Goal: Task Accomplishment & Management: Complete application form

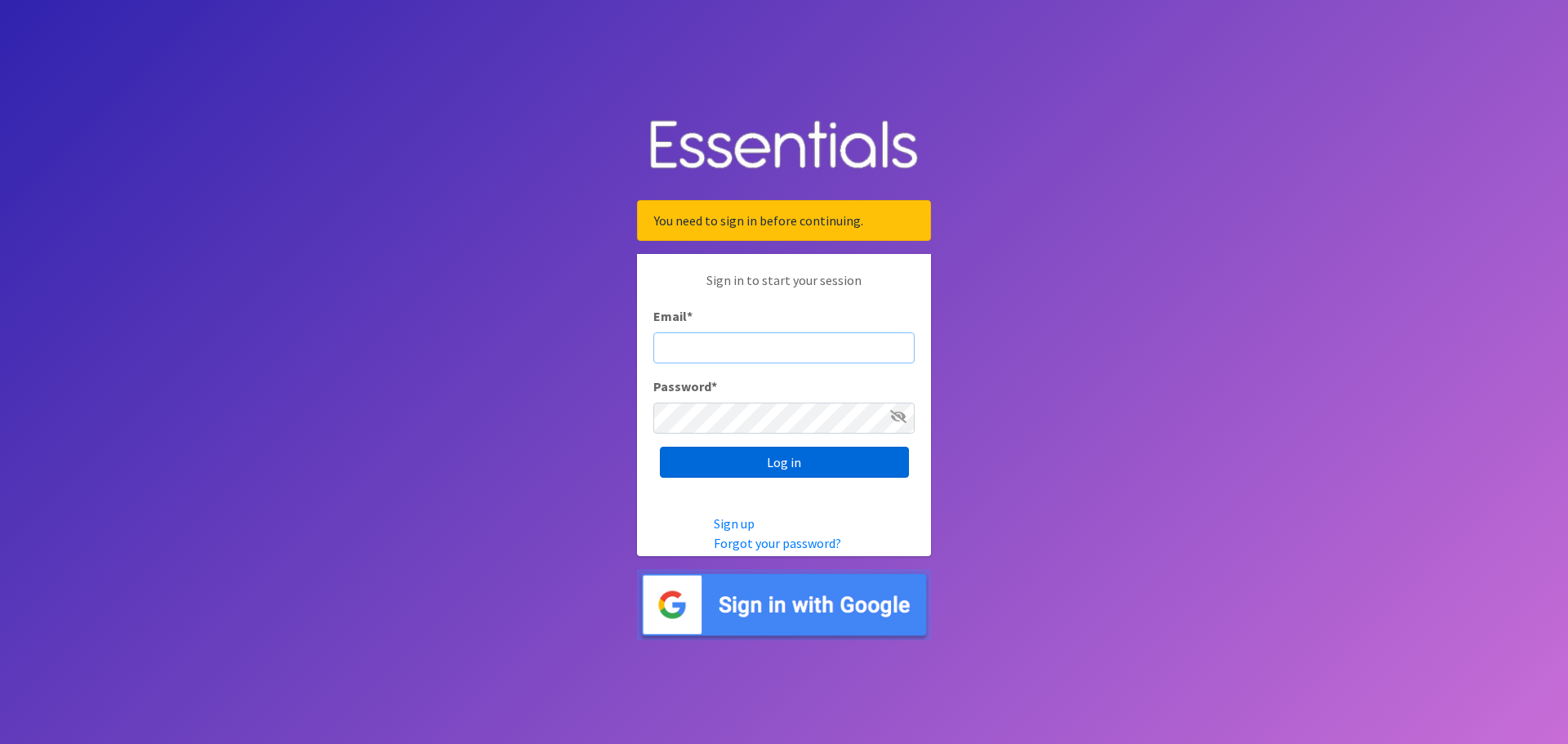
type input "[DOMAIN_NAME][EMAIL_ADDRESS][DOMAIN_NAME]"
click at [850, 462] on input "Log in" at bounding box center [784, 462] width 249 height 31
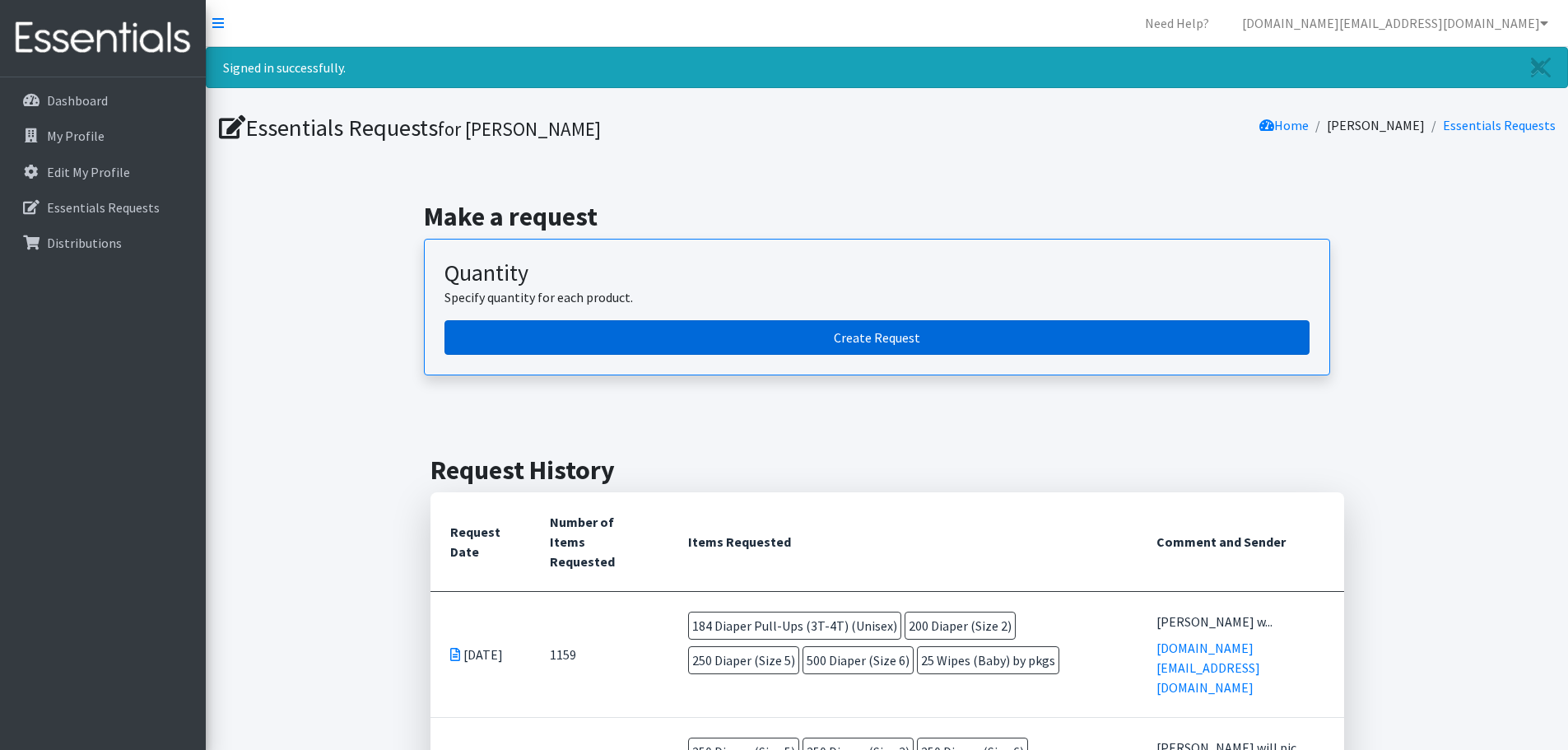
click at [754, 337] on link "Create Request" at bounding box center [877, 337] width 865 height 35
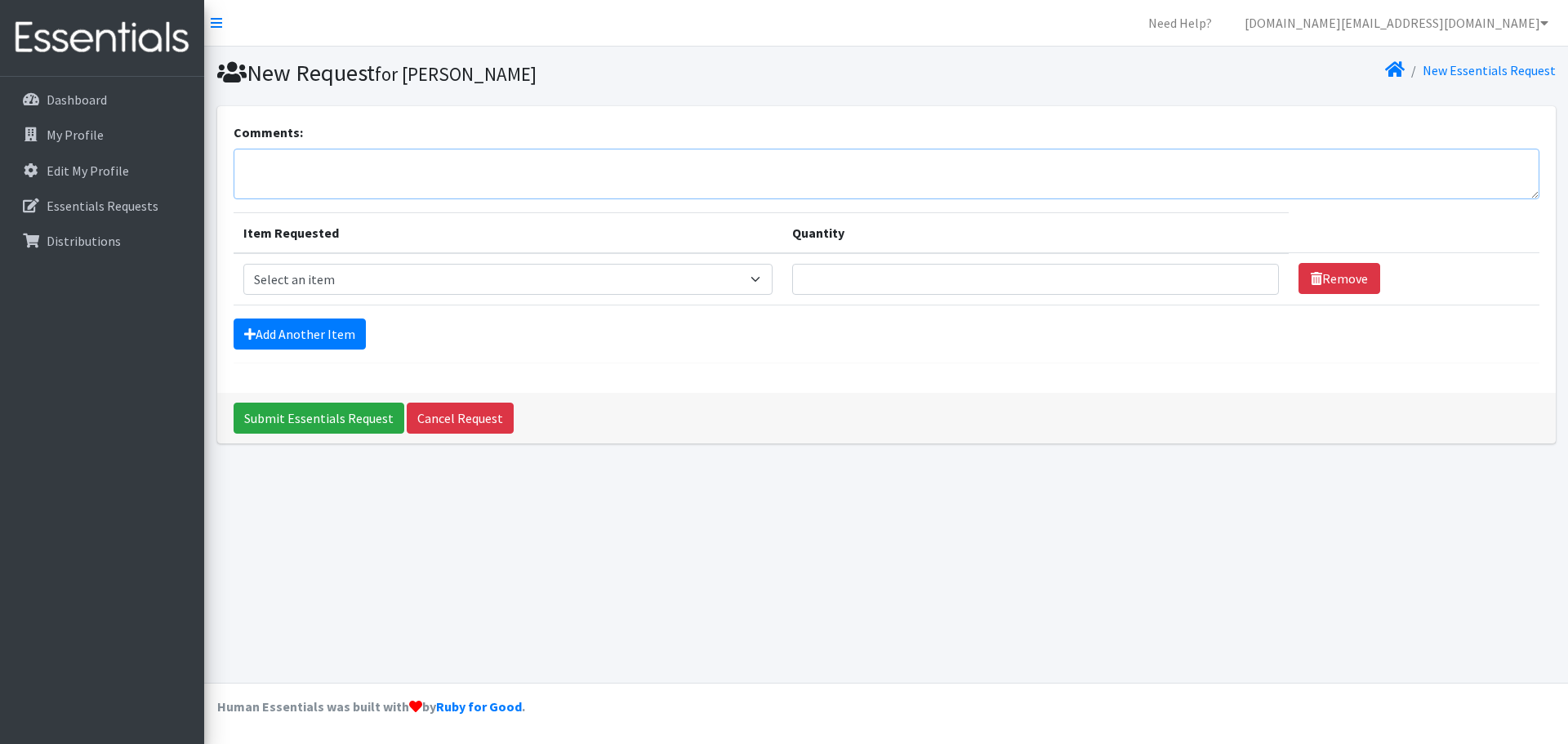
click at [402, 169] on textarea "Comments:" at bounding box center [886, 174] width 1306 height 51
type textarea "[PERSON_NAME] will pick up [DATE]"
click at [407, 281] on select "Select an item Diaper (Size 2) Diaper (Size 3) Diaper (Size 4) Diaper (Size 5) …" at bounding box center [508, 279] width 529 height 31
select select "12589"
click at [244, 264] on select "Select an item Diaper (Size 2) Diaper (Size 3) Diaper (Size 4) Diaper (Size 5) …" at bounding box center [508, 279] width 529 height 31
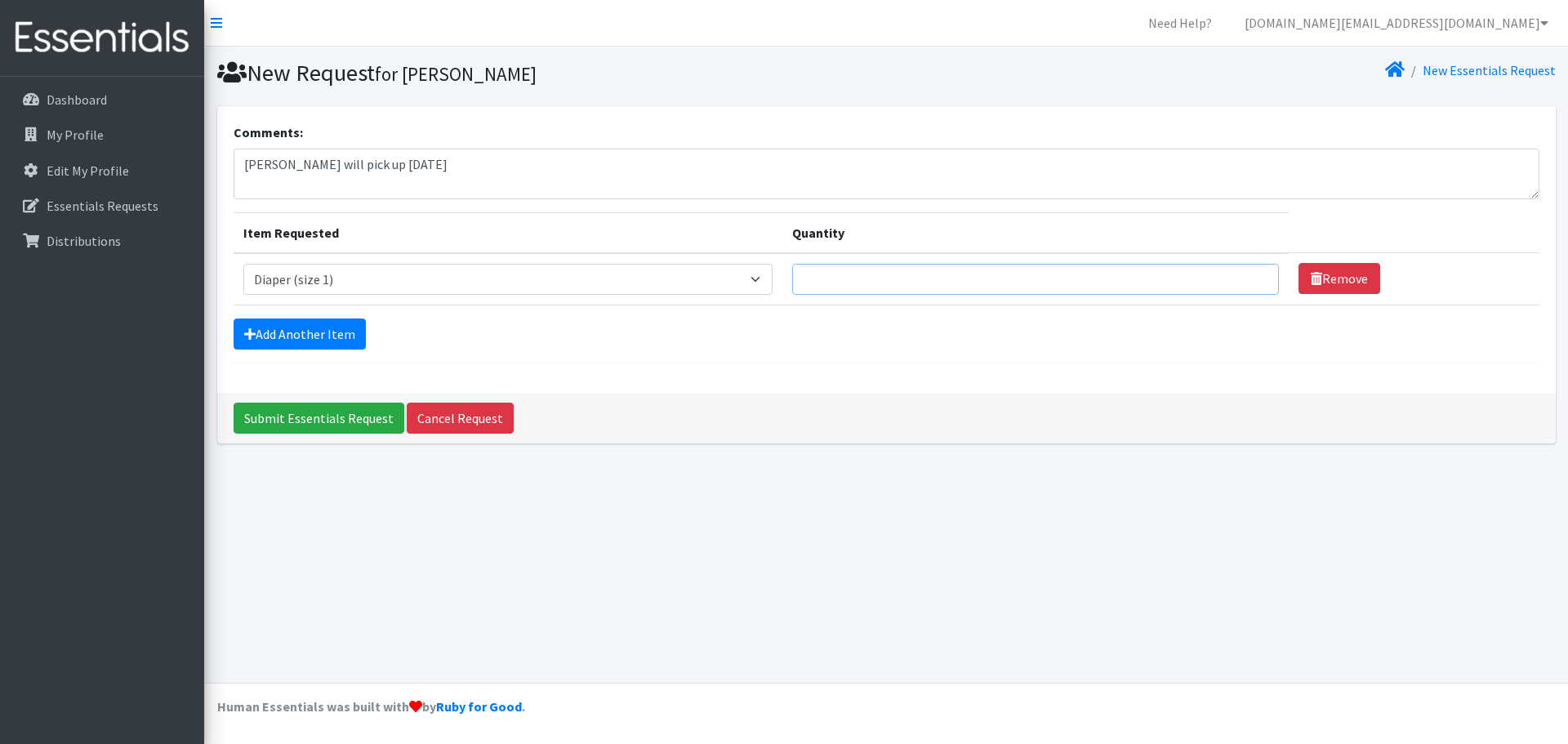
click at [870, 279] on input "Quantity" at bounding box center [1036, 279] width 487 height 31
type input "200"
click at [283, 325] on link "Add Another Item" at bounding box center [299, 334] width 132 height 31
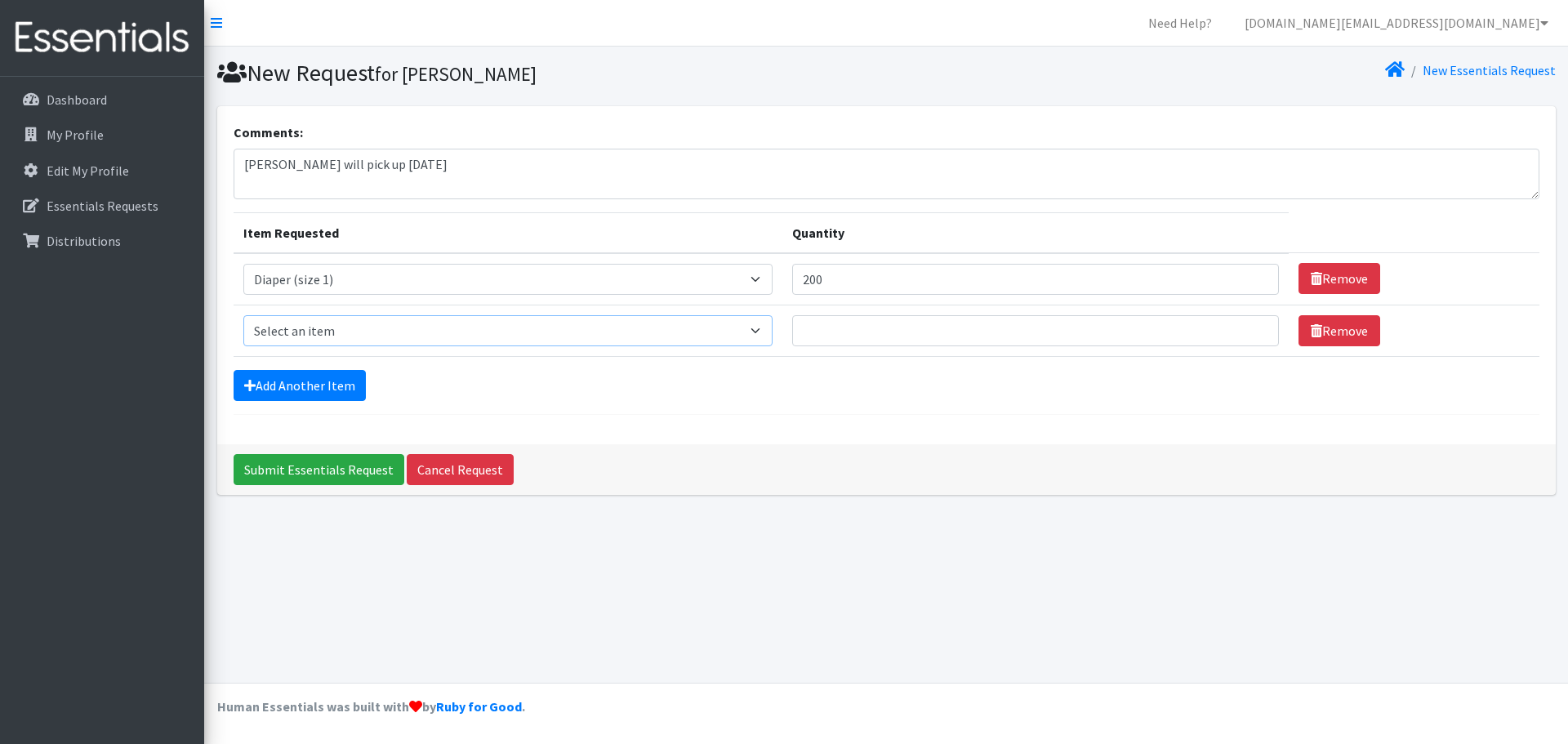
click at [337, 328] on select "Select an item Diaper (Size 2) Diaper (Size 3) Diaper (Size 4) Diaper (Size 5) …" at bounding box center [508, 331] width 529 height 31
select select "2958"
click at [244, 316] on select "Select an item Diaper (Size 2) Diaper (Size 3) Diaper (Size 4) Diaper (Size 5) …" at bounding box center [508, 331] width 529 height 31
click at [838, 325] on input "Quantity" at bounding box center [1036, 331] width 487 height 31
type input "200"
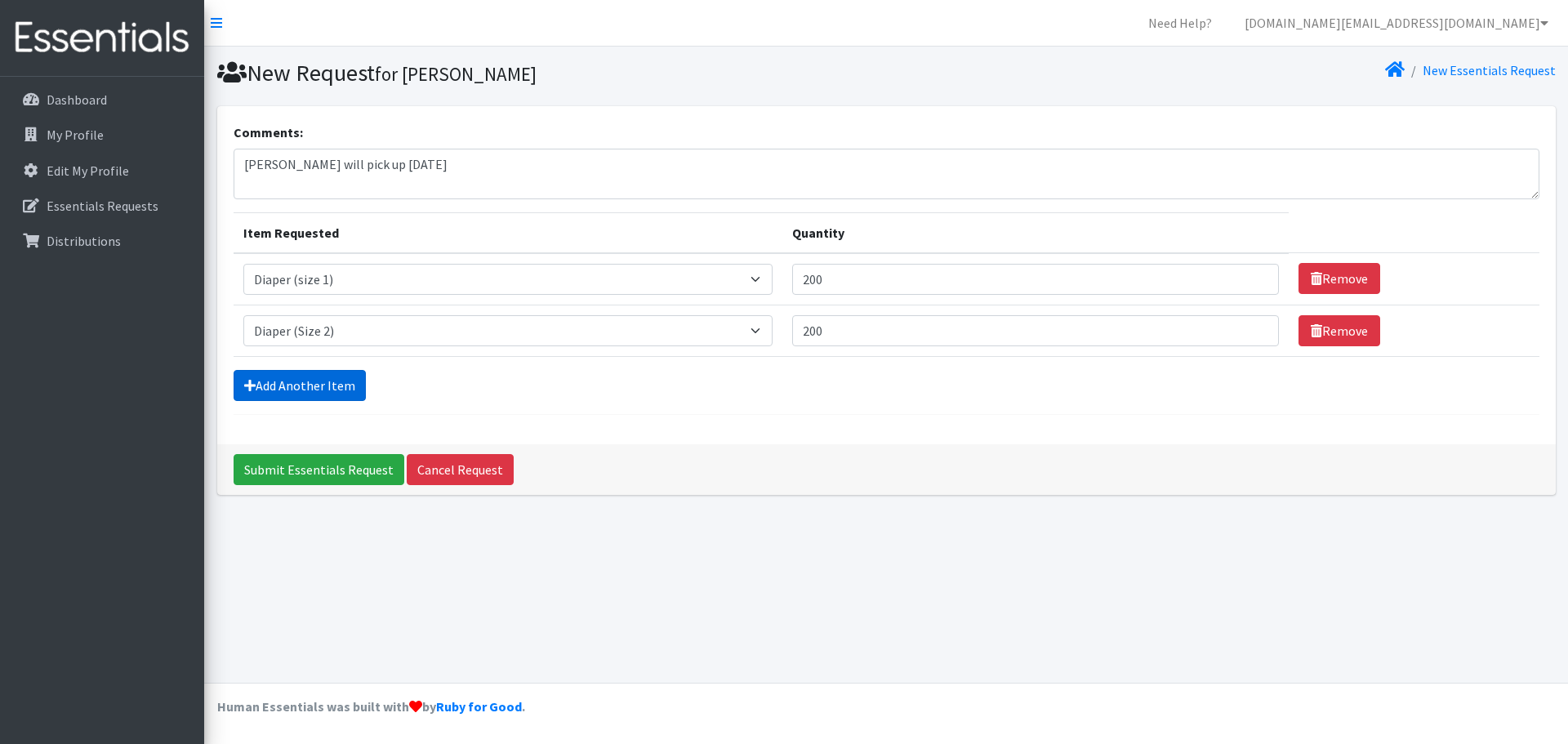
click at [333, 381] on link "Add Another Item" at bounding box center [299, 385] width 132 height 31
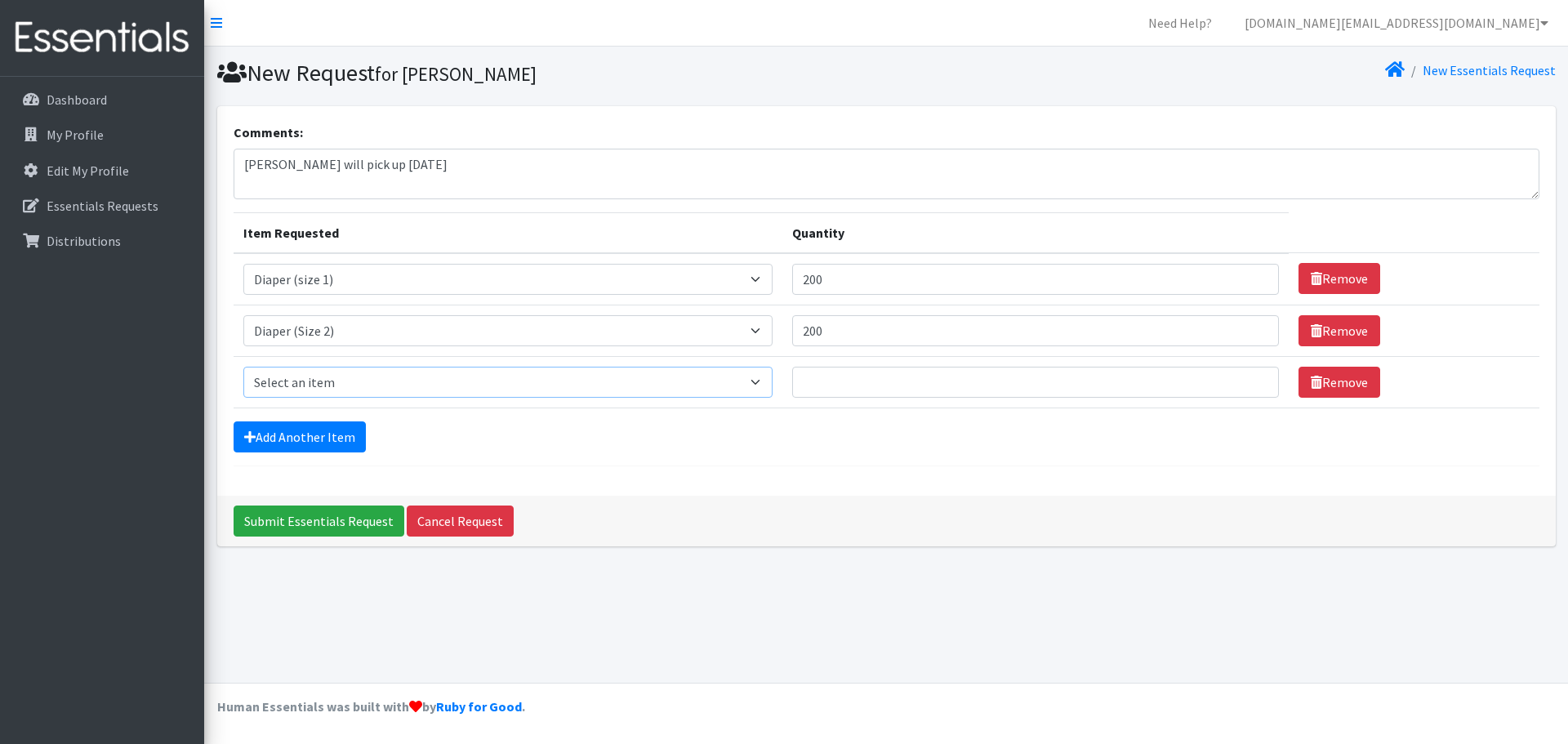
click at [348, 379] on select "Select an item Diaper (Size 2) Diaper (Size 3) Diaper (Size 4) Diaper (Size 5) …" at bounding box center [508, 381] width 529 height 31
select select "2960"
click at [244, 366] on select "Select an item Diaper (Size 2) Diaper (Size 3) Diaper (Size 4) Diaper (Size 5) …" at bounding box center [508, 381] width 529 height 31
click at [945, 379] on input "Quantity" at bounding box center [1036, 381] width 487 height 31
type input "250"
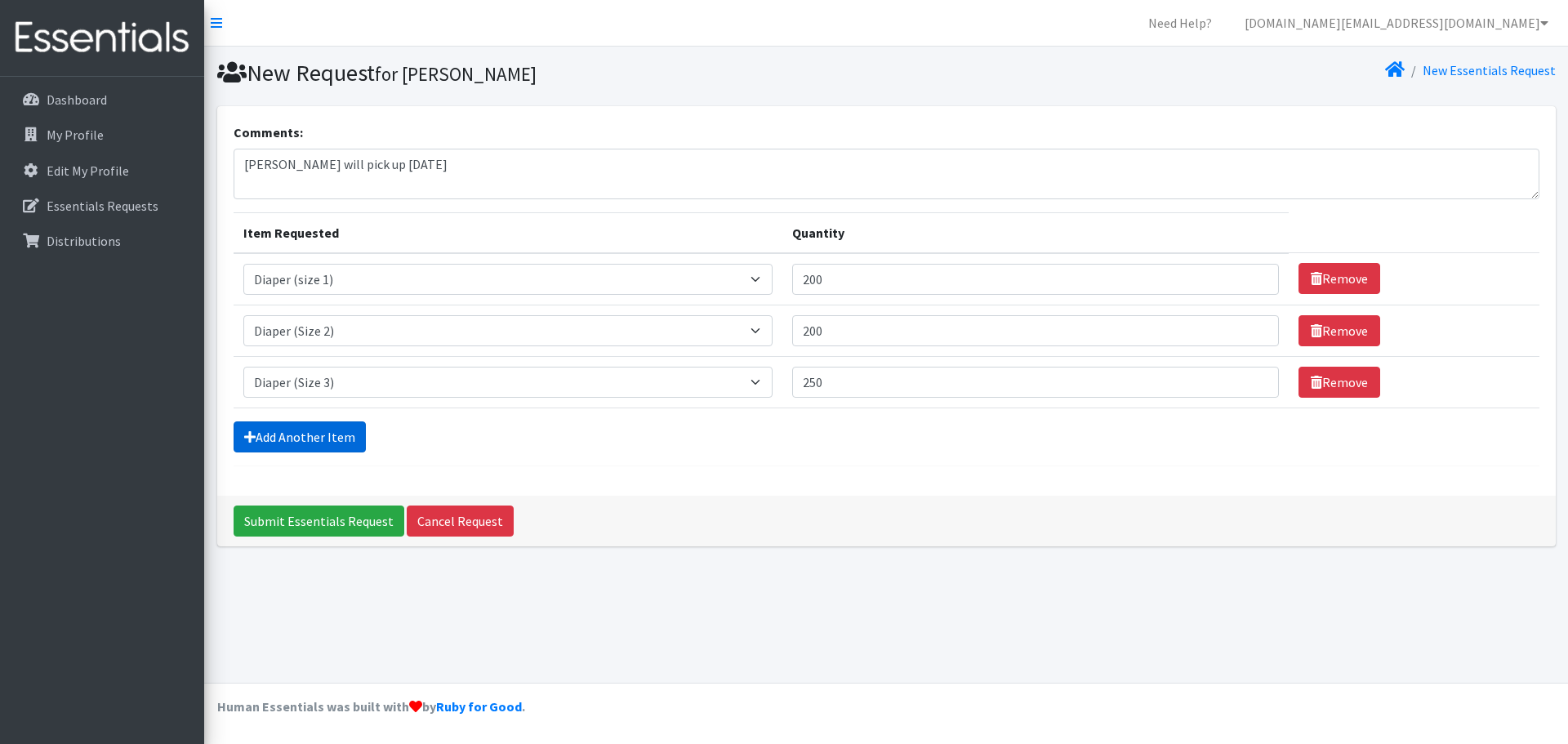
click at [328, 439] on link "Add Another Item" at bounding box center [299, 437] width 132 height 31
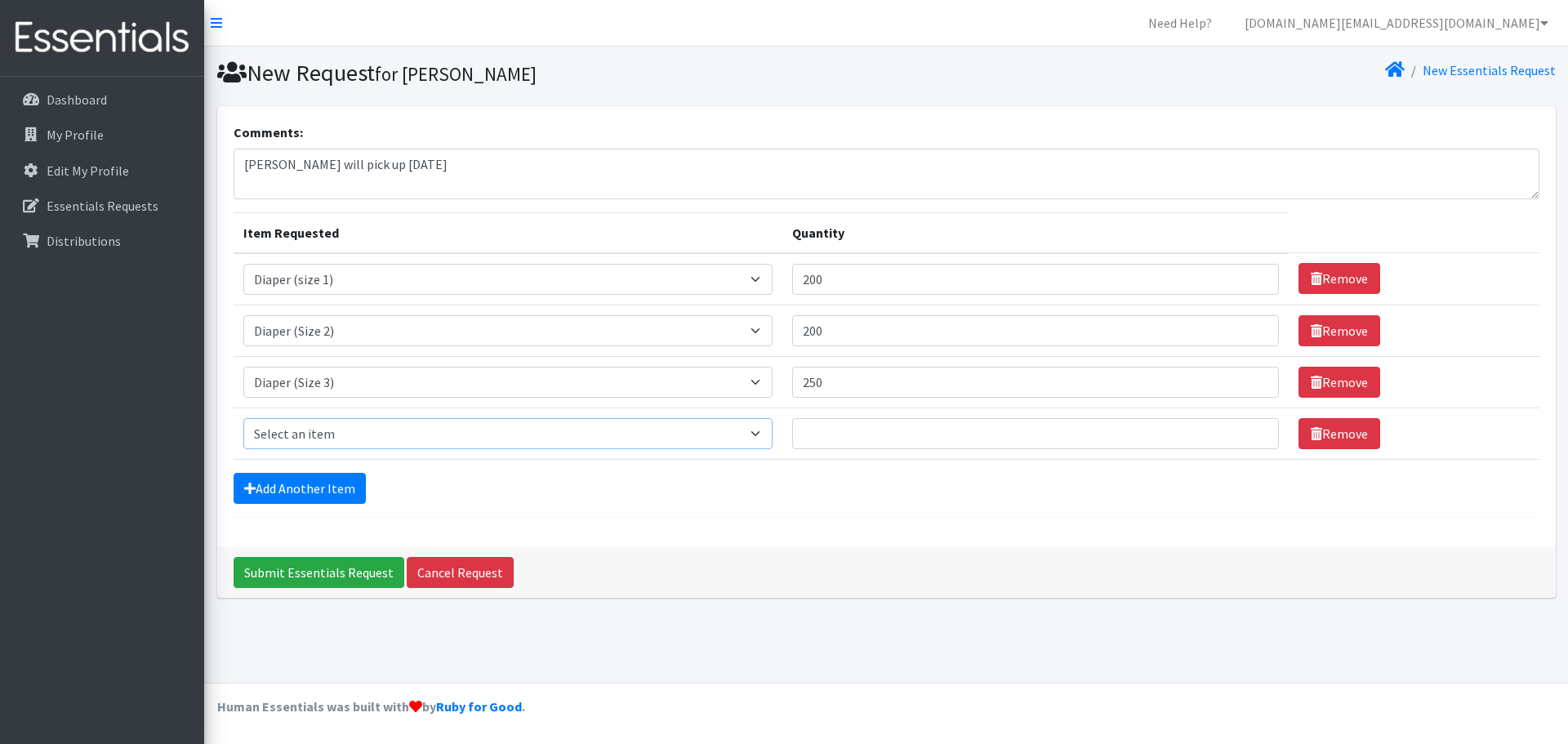
click at [363, 430] on select "Select an item Diaper (Size 2) Diaper (Size 3) Diaper (Size 4) Diaper (Size 5) …" at bounding box center [508, 433] width 529 height 31
select select "2930"
click at [244, 418] on select "Select an item Diaper (Size 2) Diaper (Size 3) Diaper (Size 4) Diaper (Size 5) …" at bounding box center [508, 433] width 529 height 31
click at [980, 441] on input "Quantity" at bounding box center [1036, 433] width 487 height 31
type input "250"
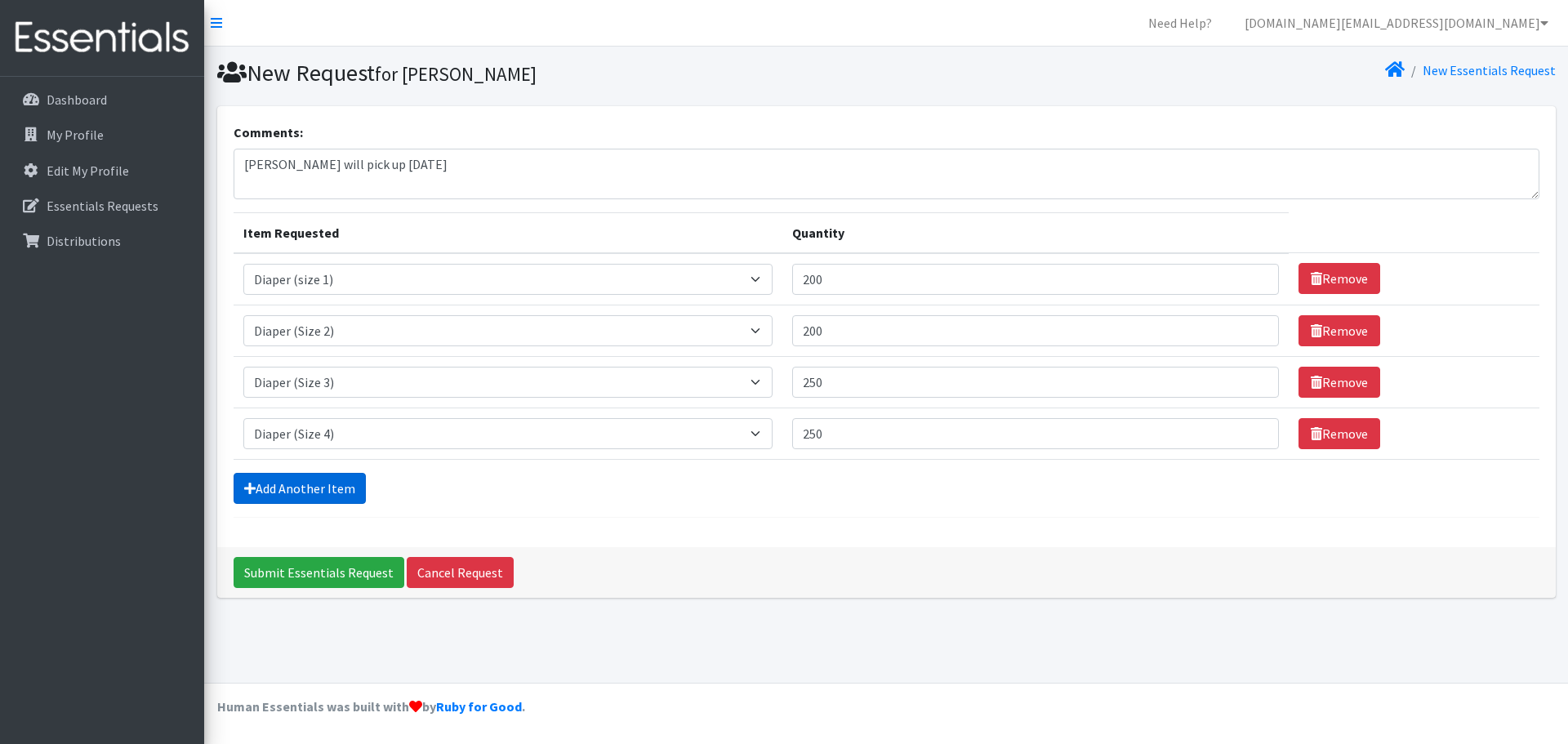
click at [254, 496] on link "Add Another Item" at bounding box center [299, 488] width 132 height 31
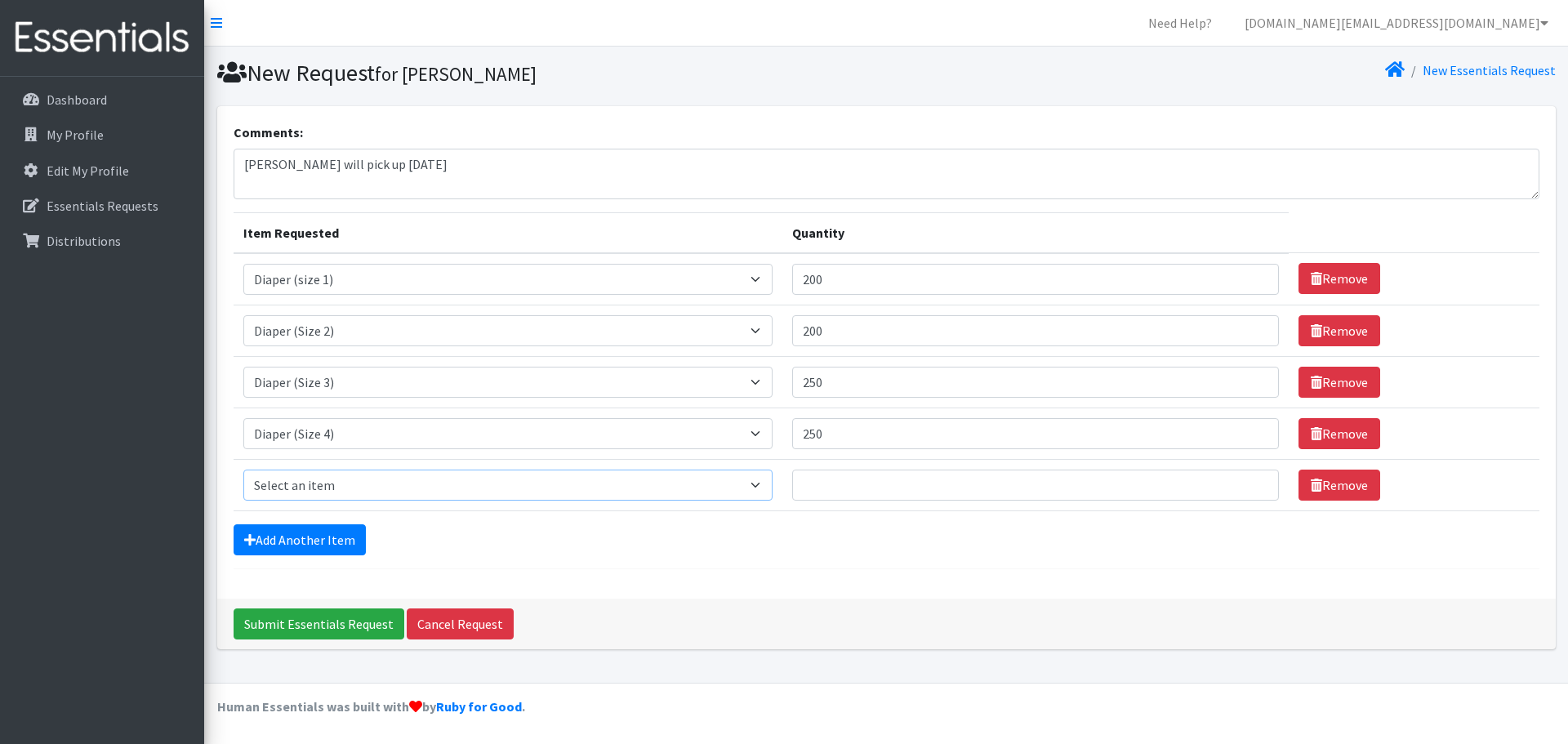
click at [339, 481] on select "Select an item Diaper (Size 2) Diaper (Size 3) Diaper (Size 4) Diaper (Size 5) …" at bounding box center [508, 484] width 529 height 31
select select "2961"
click at [244, 469] on select "Select an item Diaper (Size 2) Diaper (Size 3) Diaper (Size 4) Diaper (Size 5) …" at bounding box center [508, 484] width 529 height 31
click at [838, 470] on input "Quantity" at bounding box center [1036, 484] width 487 height 31
type input "400"
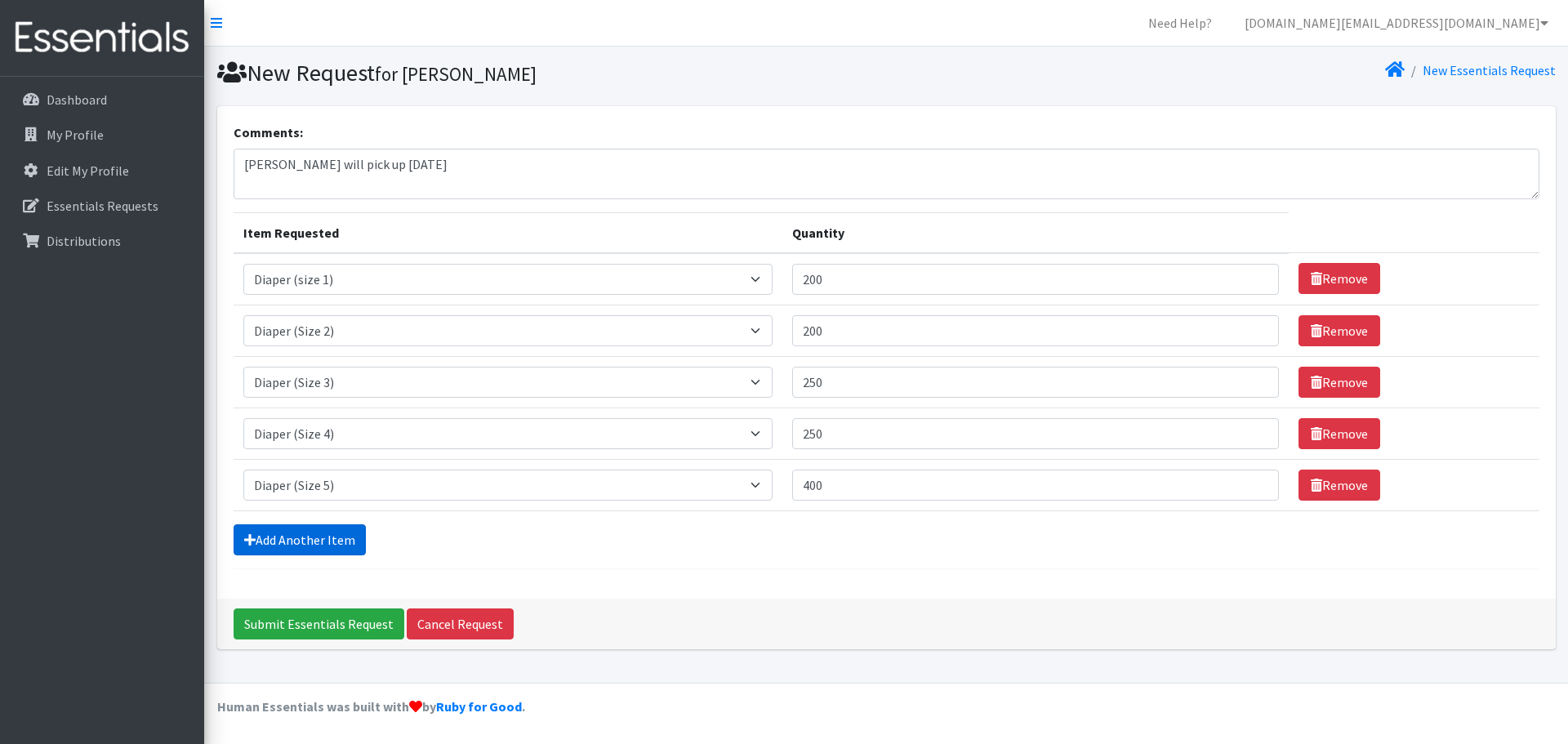
click at [283, 539] on link "Add Another Item" at bounding box center [299, 540] width 132 height 31
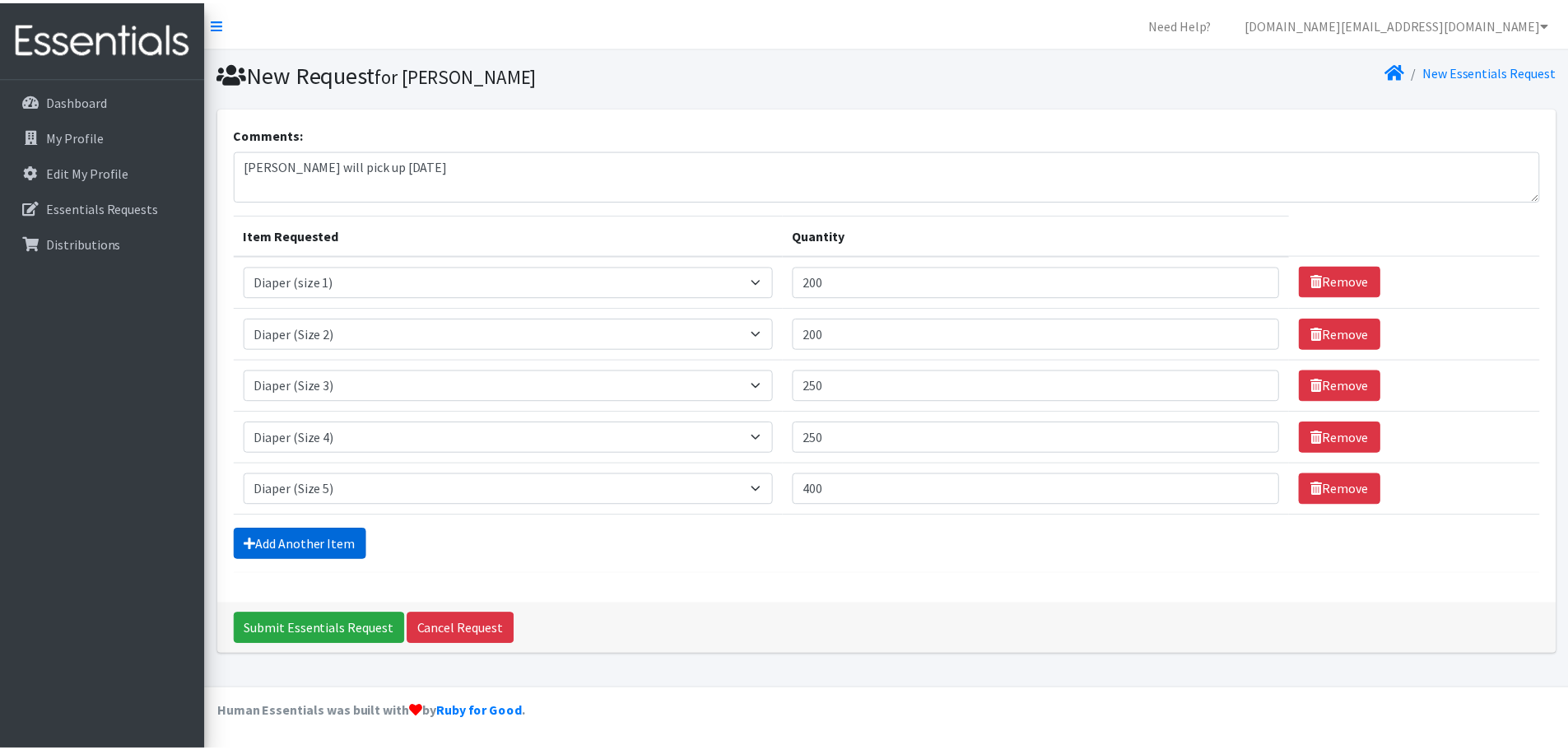
scroll to position [31, 0]
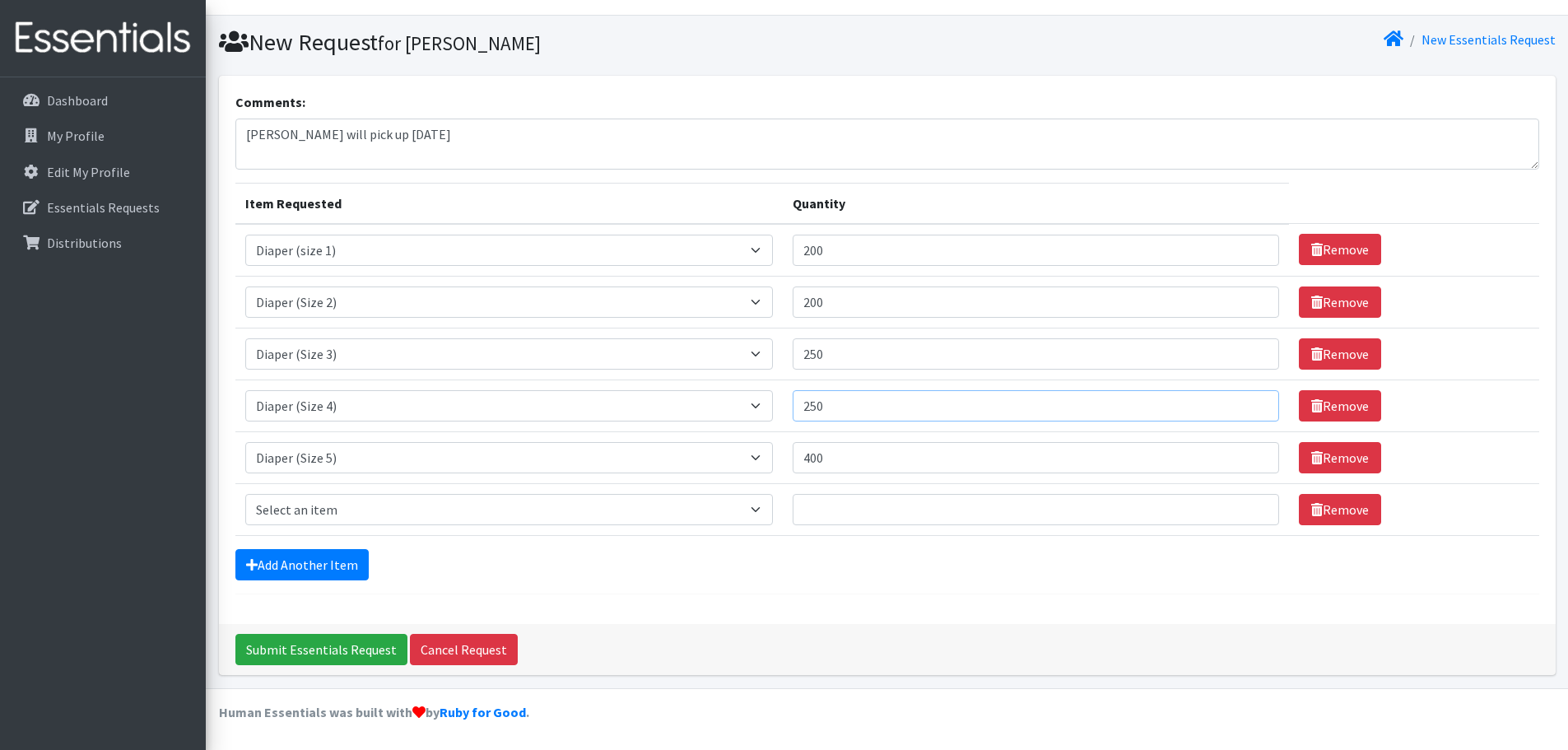
drag, startPoint x: 845, startPoint y: 405, endPoint x: 818, endPoint y: 404, distance: 27.0
click at [818, 404] on input "250" at bounding box center [1036, 405] width 486 height 31
type input "200"
click at [309, 506] on select "Select an item Diaper (Size 2) Diaper (Size 3) Diaper (Size 4) Diaper (Size 5) …" at bounding box center [510, 509] width 529 height 31
select select "2950"
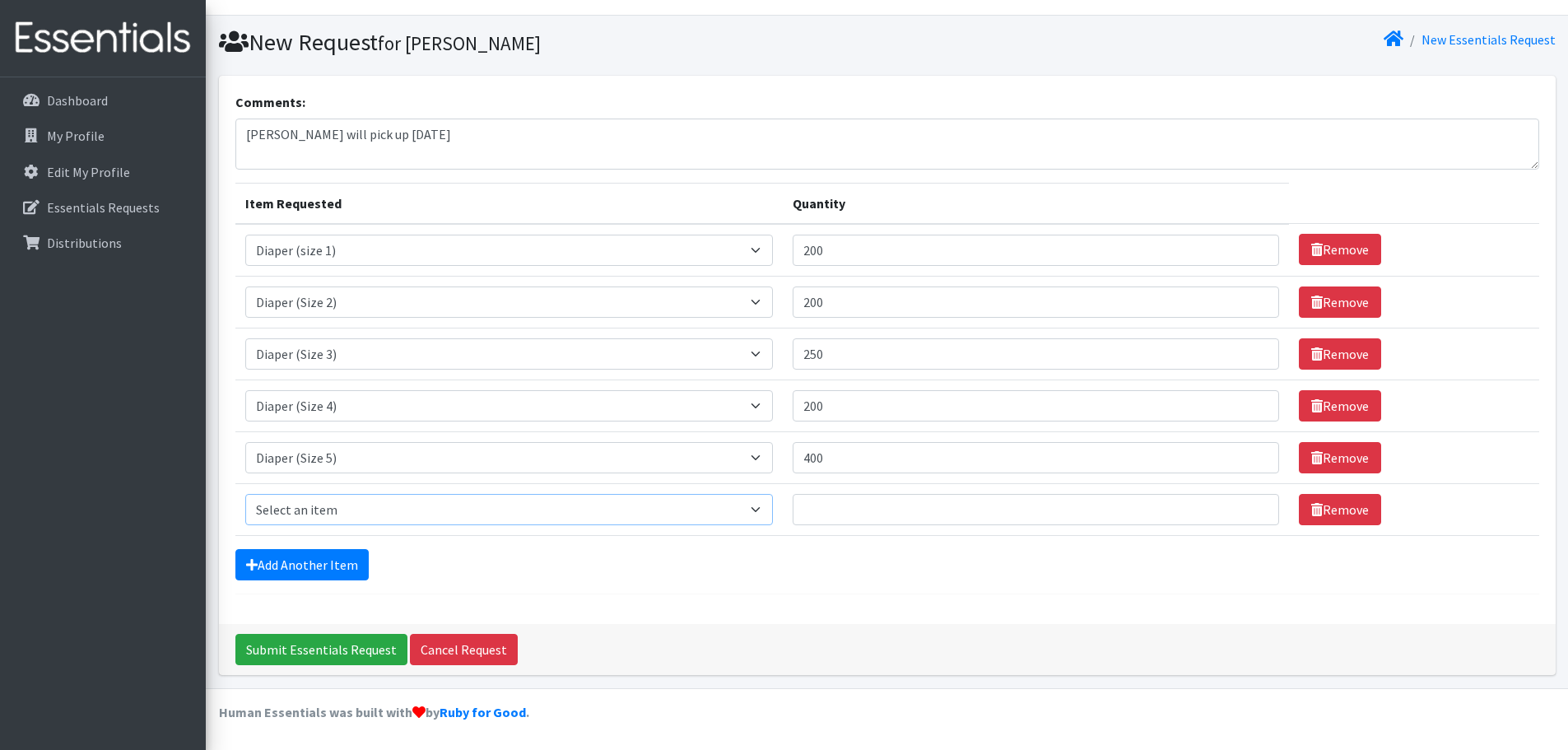
click at [245, 494] on select "Select an item Diaper (Size 2) Diaper (Size 3) Diaper (Size 4) Diaper (Size 5) …" at bounding box center [510, 509] width 529 height 31
click at [967, 506] on input "Quantity" at bounding box center [1036, 509] width 486 height 31
type input "500"
click at [303, 561] on link "Add Another Item" at bounding box center [301, 565] width 133 height 31
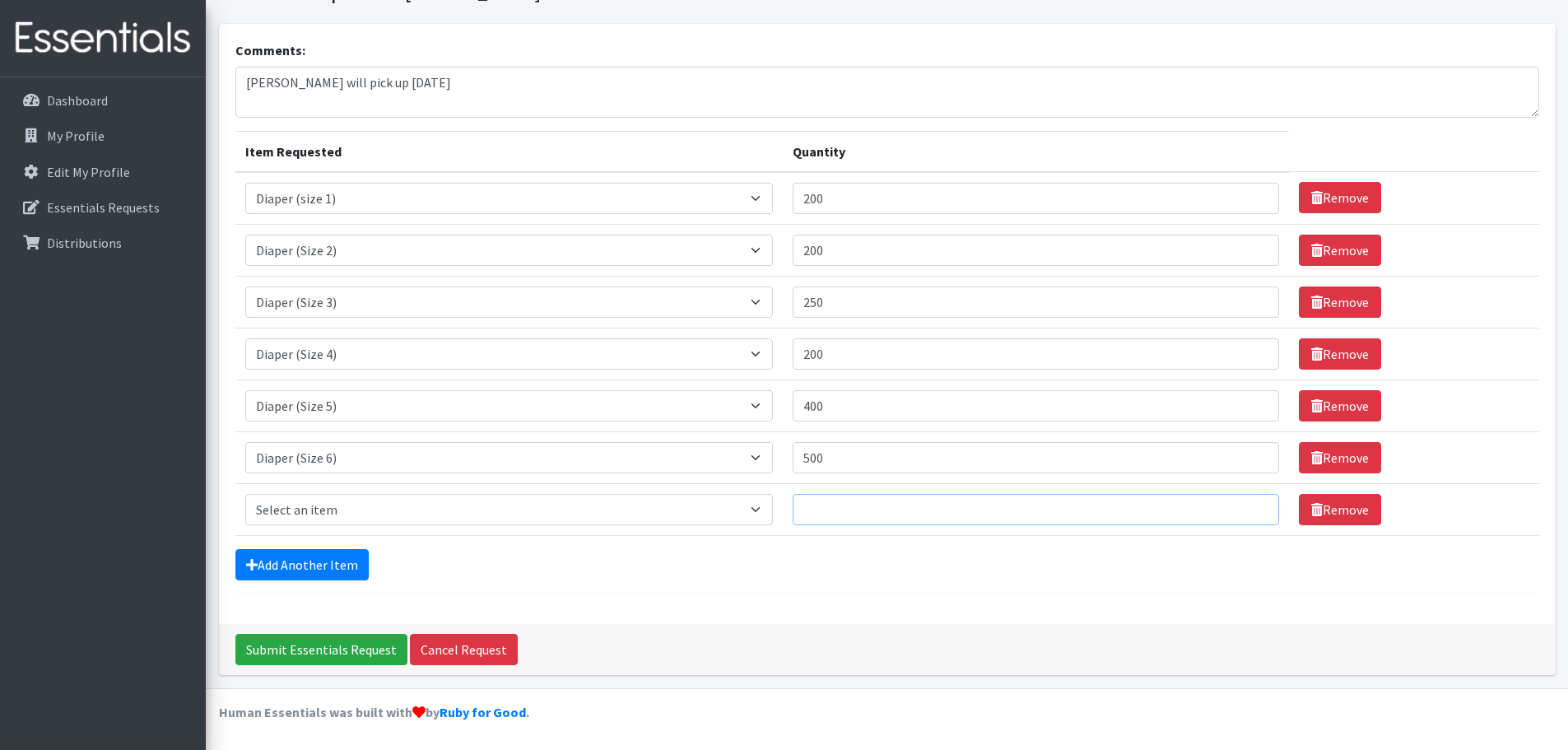
click at [847, 511] on input "Quantity" at bounding box center [1036, 509] width 486 height 31
drag, startPoint x: 823, startPoint y: 510, endPoint x: 801, endPoint y: 511, distance: 22.0
click at [801, 511] on input "64" at bounding box center [1036, 509] width 486 height 31
type input "72"
click at [825, 568] on div "Add Another Item" at bounding box center [886, 565] width 1304 height 31
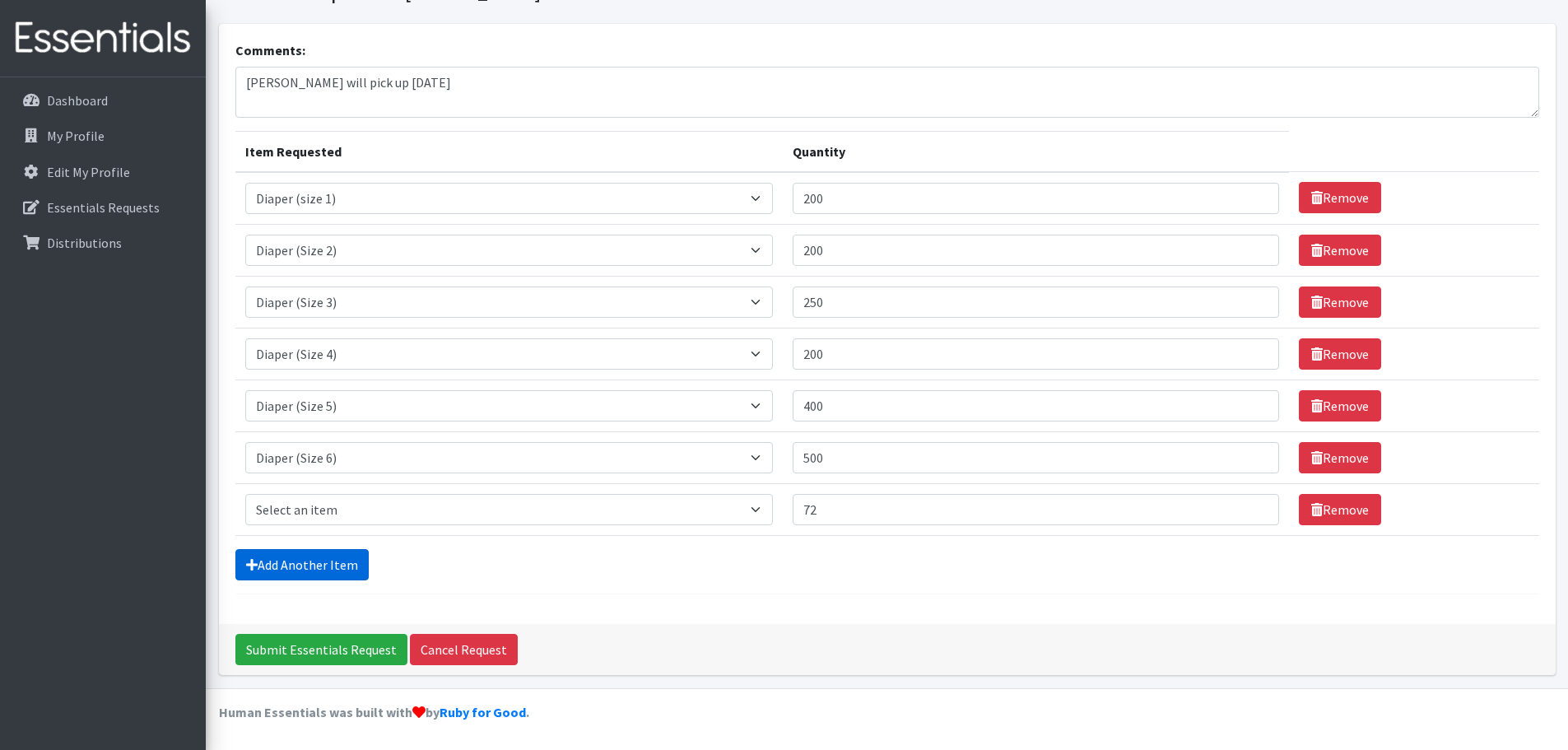
click at [292, 569] on link "Add Another Item" at bounding box center [301, 565] width 133 height 31
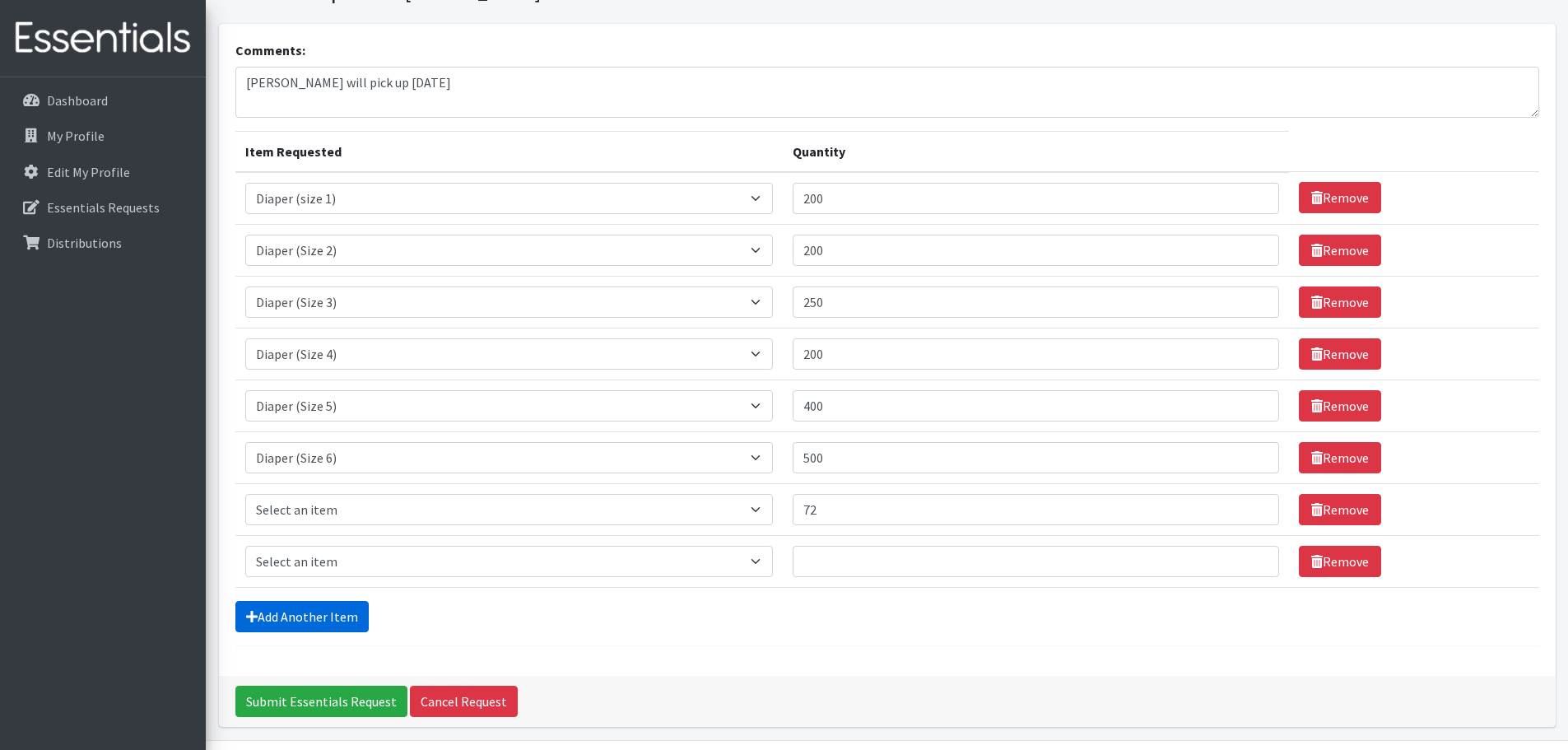
scroll to position [135, 0]
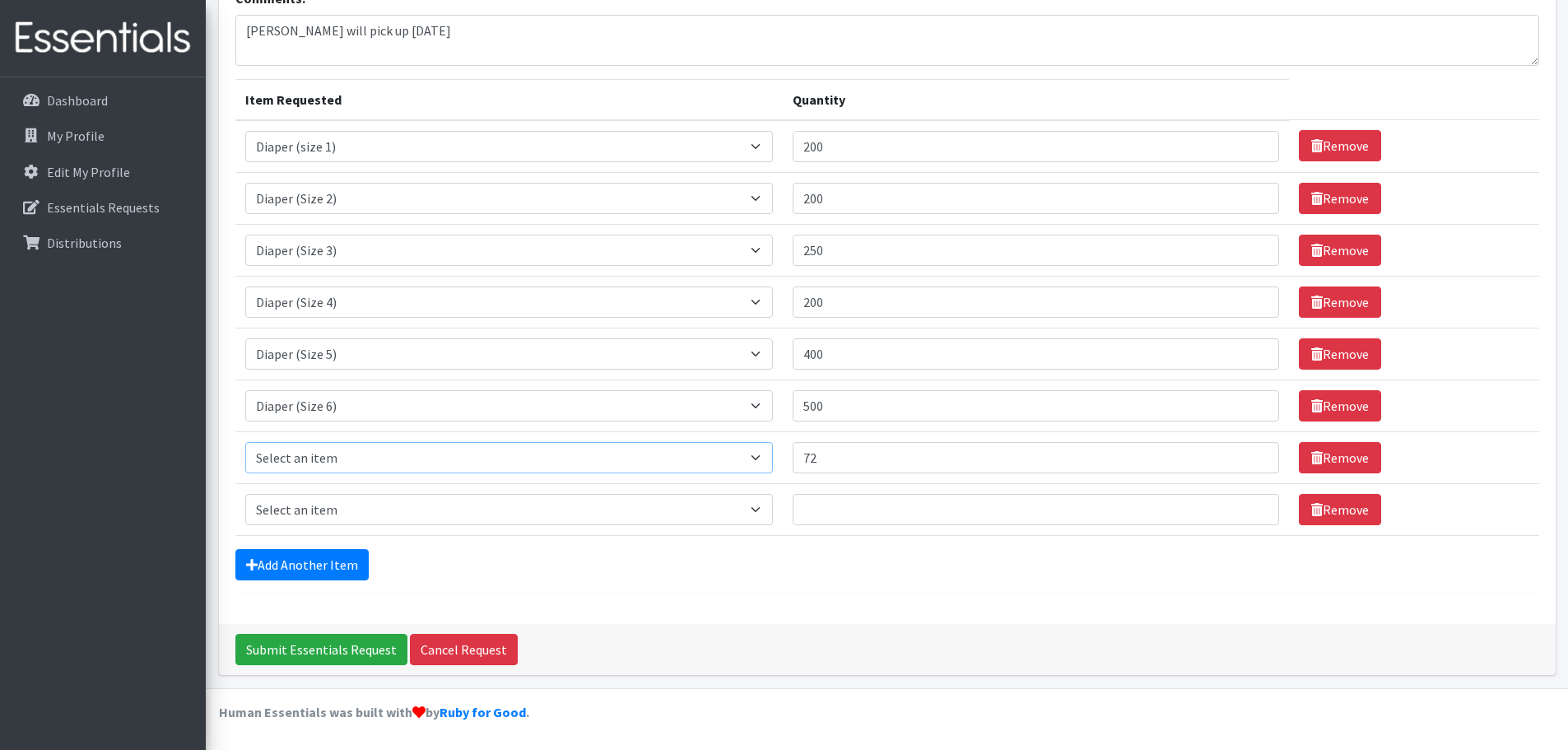
click at [544, 459] on select "Select an item Diaper (Size 2) Diaper (Size 3) Diaper (Size 4) Diaper (Size 5) …" at bounding box center [510, 457] width 529 height 31
select select "2937"
click at [245, 442] on select "Select an item Diaper (Size 2) Diaper (Size 3) Diaper (Size 4) Diaper (Size 5) …" at bounding box center [510, 457] width 529 height 31
click at [495, 506] on select "Select an item Diaper (Size 2) Diaper (Size 3) Diaper (Size 4) Diaper (Size 5) …" at bounding box center [510, 509] width 529 height 31
select select "14382"
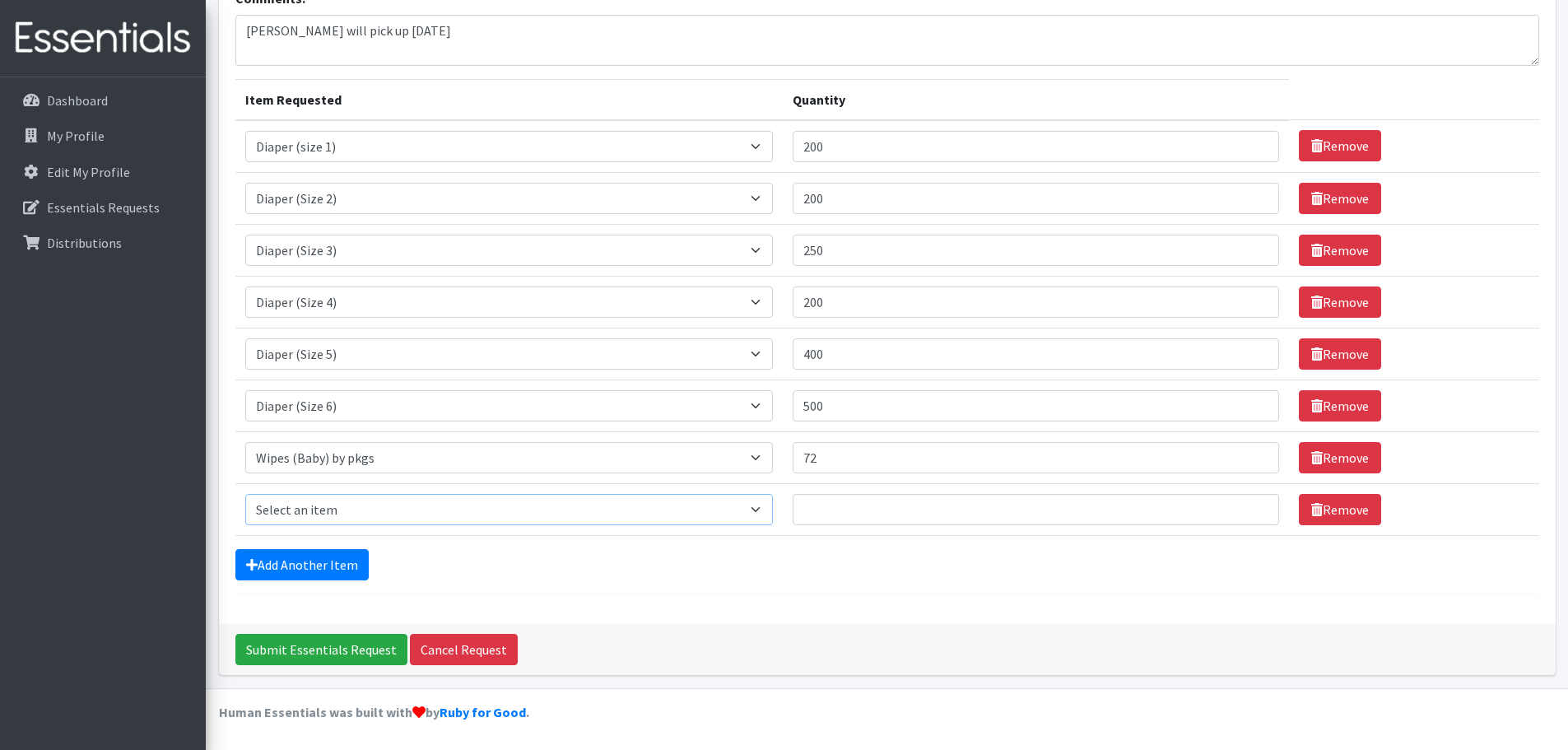
click at [245, 494] on select "Select an item Diaper (Size 2) Diaper (Size 3) Diaper (Size 4) Diaper (Size 5) …" at bounding box center [510, 509] width 529 height 31
click at [868, 503] on input "Quantity" at bounding box center [1036, 509] width 486 height 31
type input "24"
click at [333, 562] on link "Add Another Item" at bounding box center [301, 565] width 133 height 31
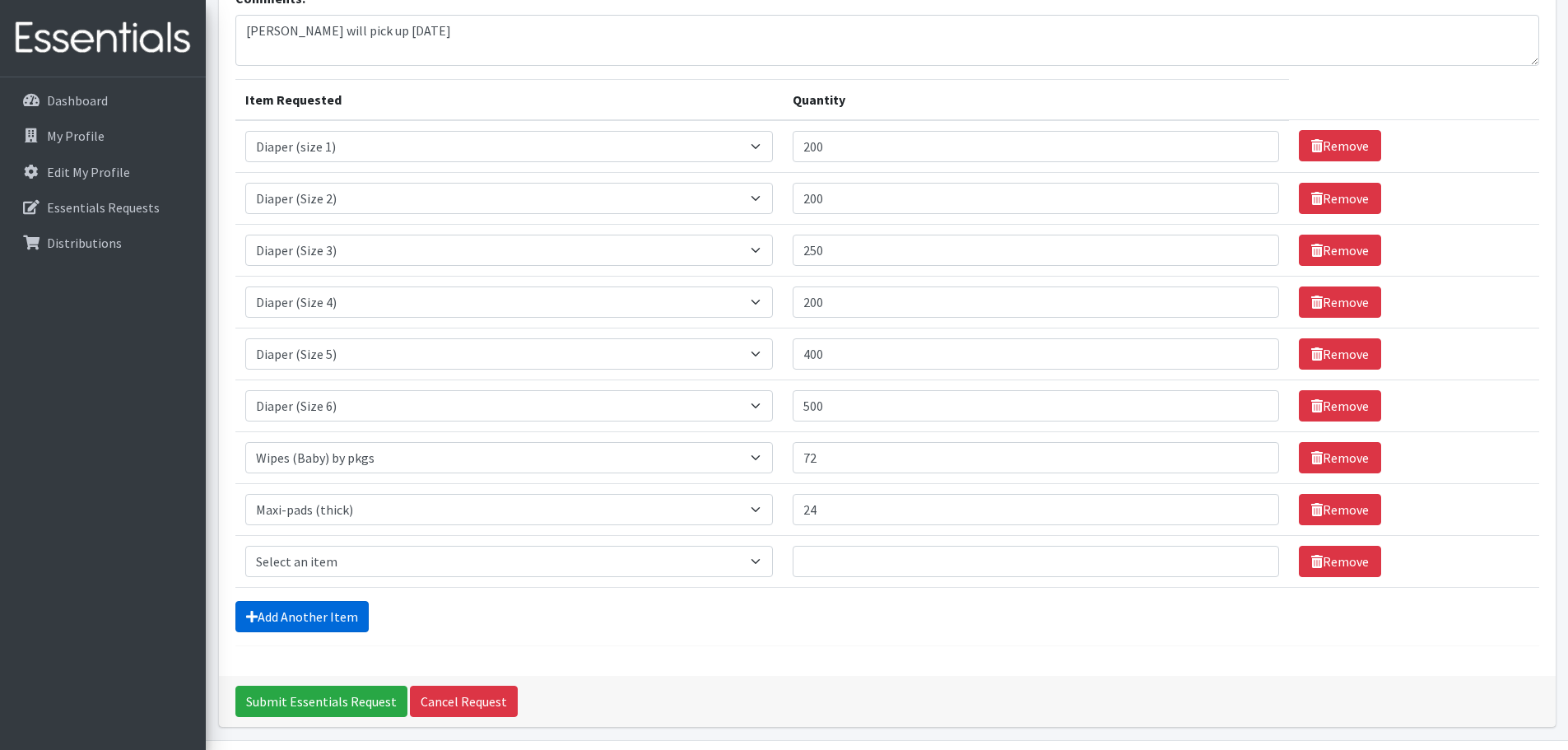
scroll to position [187, 0]
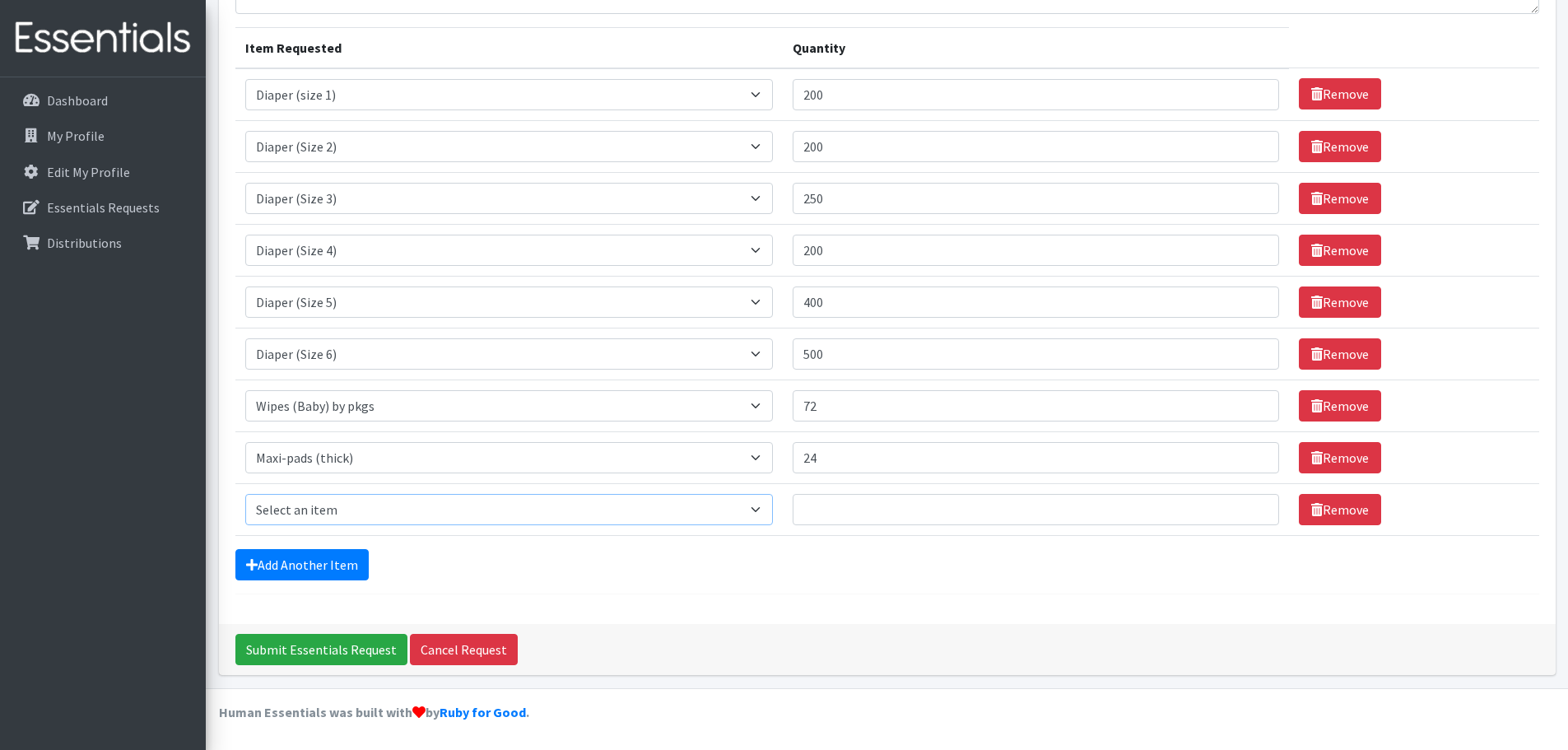
click at [423, 494] on select "Select an item Diaper (Size 2) Diaper (Size 3) Diaper (Size 4) Diaper (Size 5) …" at bounding box center [510, 509] width 529 height 31
select select "14381"
click at [245, 494] on select "Select an item Diaper (Size 2) Diaper (Size 3) Diaper (Size 4) Diaper (Size 5) …" at bounding box center [510, 509] width 529 height 31
click at [936, 498] on input "Quantity" at bounding box center [1036, 509] width 486 height 31
type input "24"
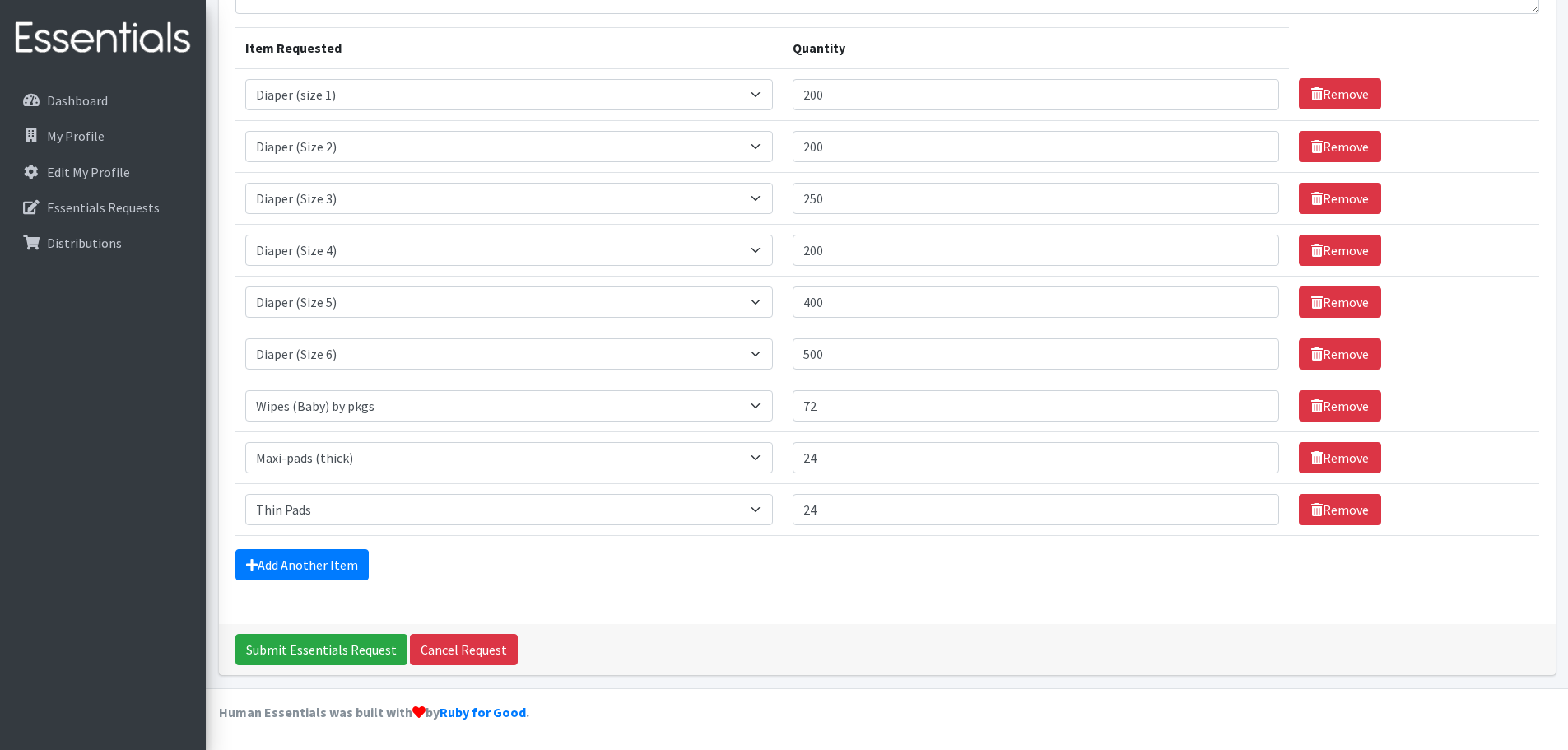
click at [818, 575] on div "Add Another Item" at bounding box center [886, 565] width 1304 height 31
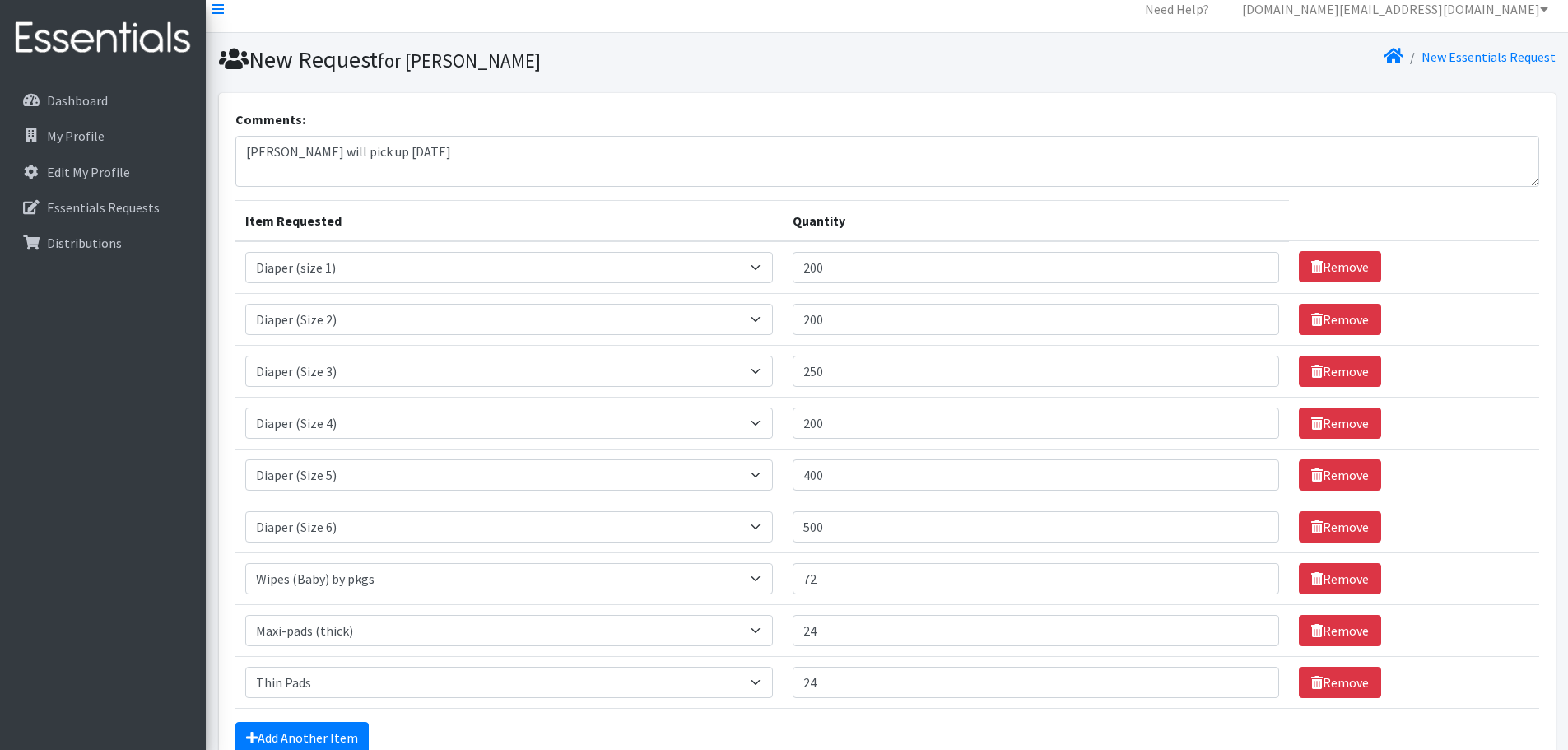
scroll to position [0, 0]
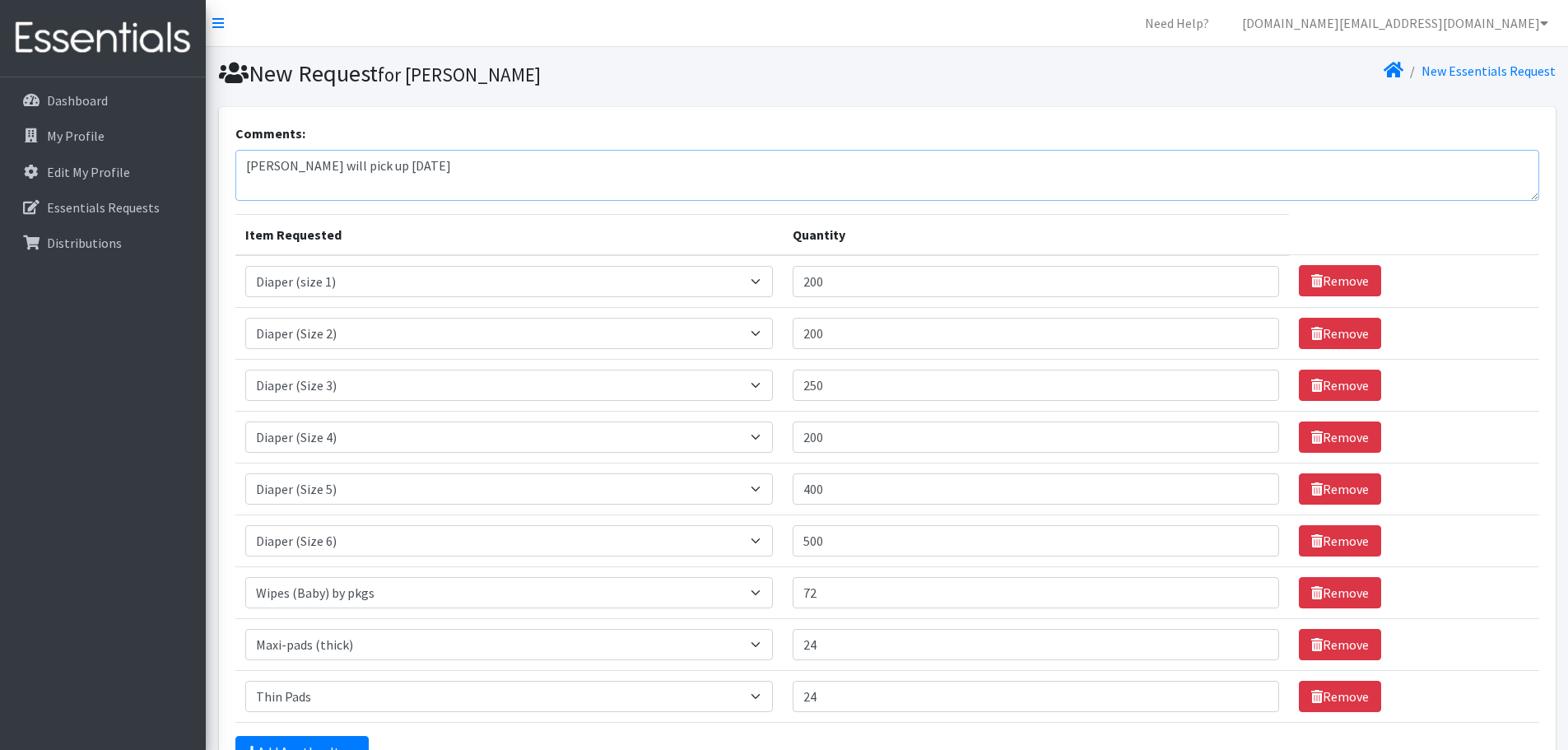
click at [488, 160] on textarea "[PERSON_NAME] will pick up [DATE]" at bounding box center [886, 176] width 1304 height 51
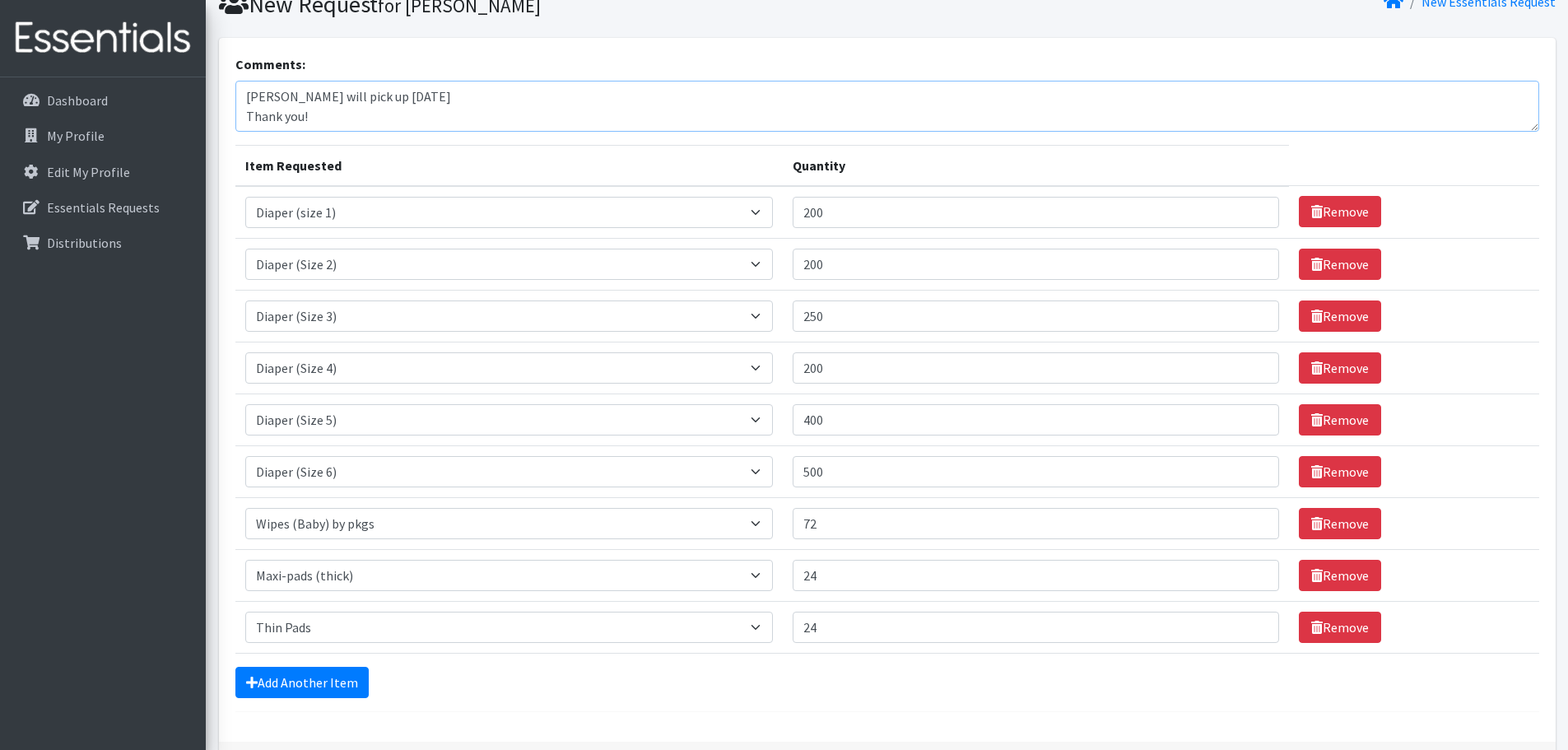
scroll to position [187, 0]
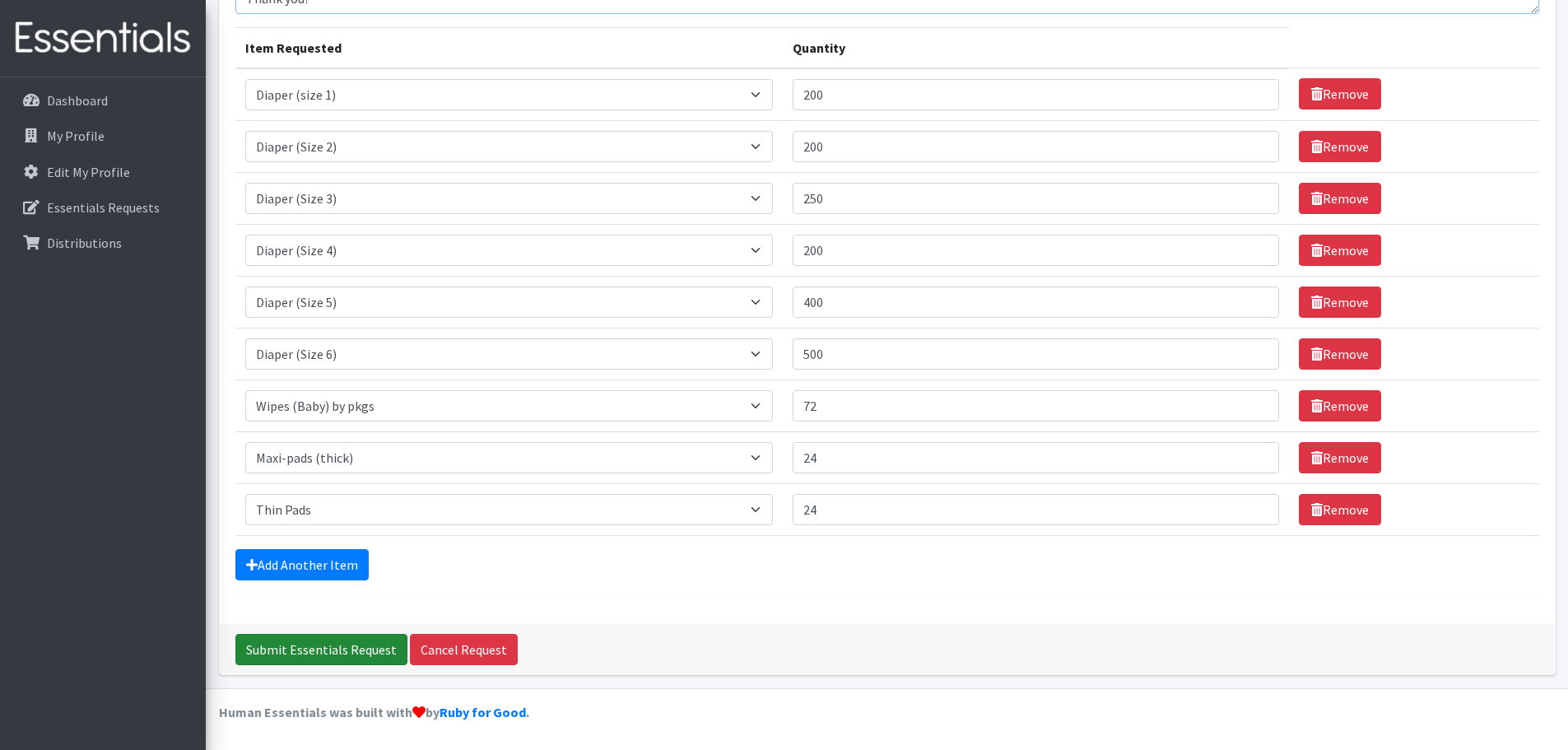
type textarea "[PERSON_NAME] will pick up [DATE] Thank you!"
click at [309, 646] on input "Submit Essentials Request" at bounding box center [321, 649] width 172 height 31
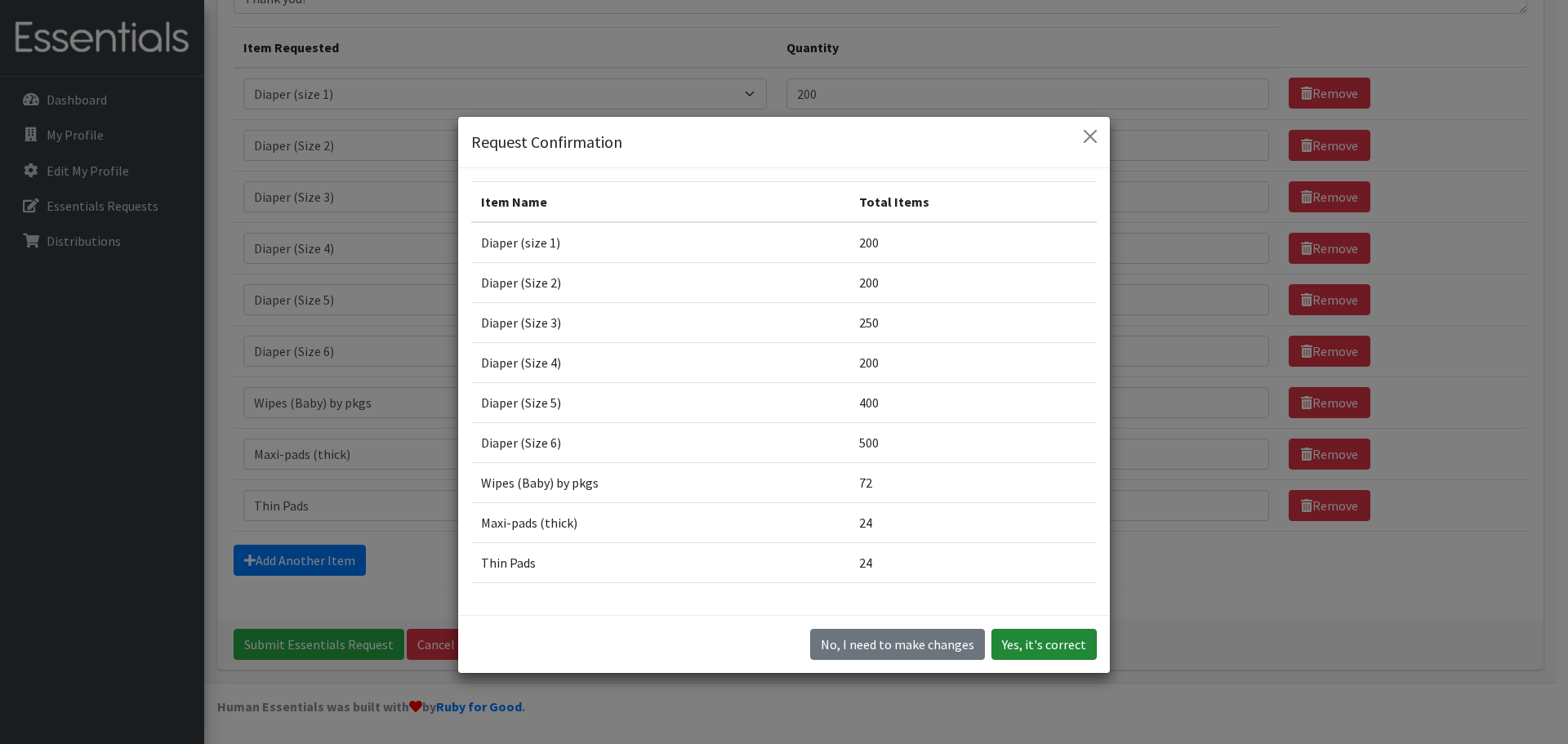
click at [1042, 641] on button "Yes, it's correct" at bounding box center [1043, 644] width 105 height 31
